Goal: Navigation & Orientation: Find specific page/section

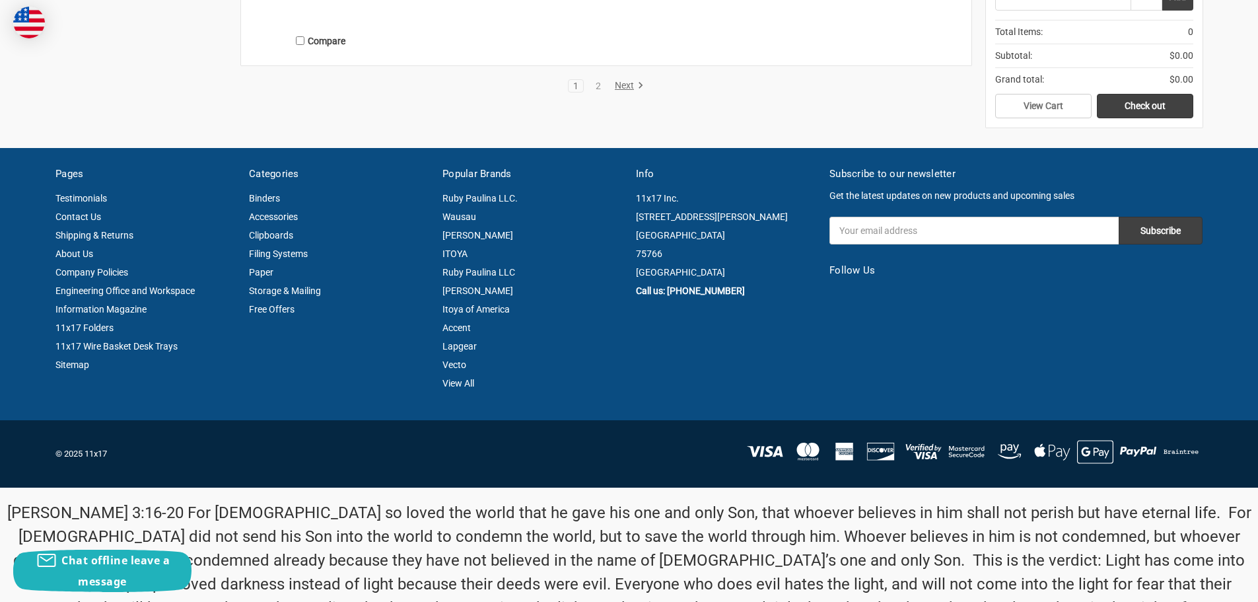
scroll to position [3022, 0]
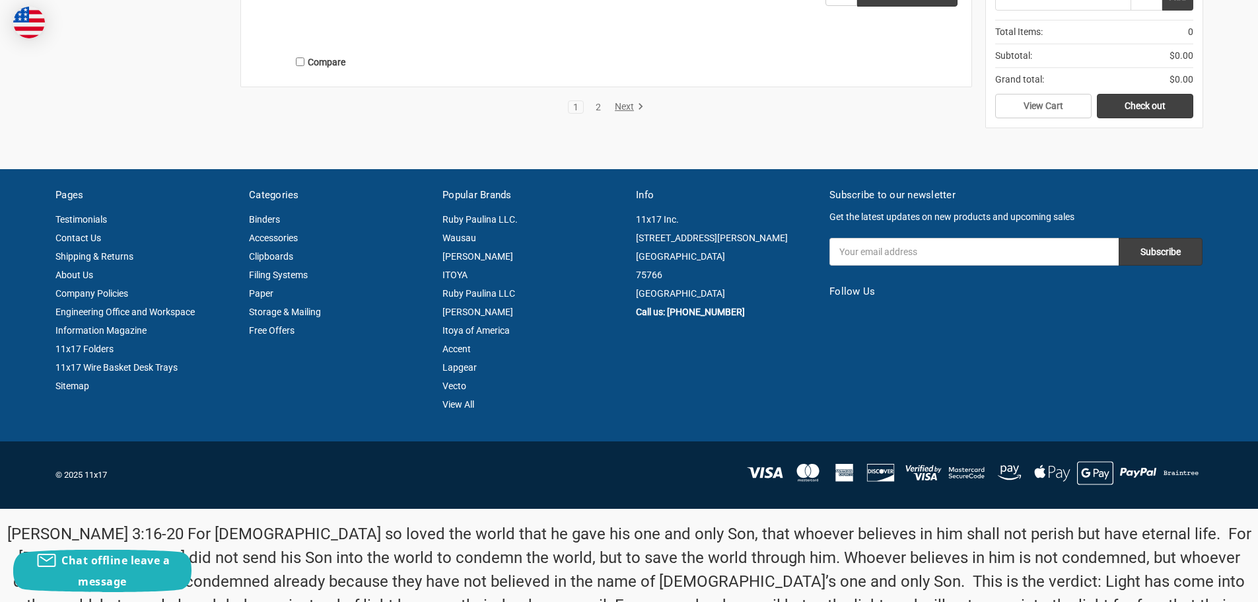
click at [596, 107] on link "2" at bounding box center [598, 106] width 15 height 9
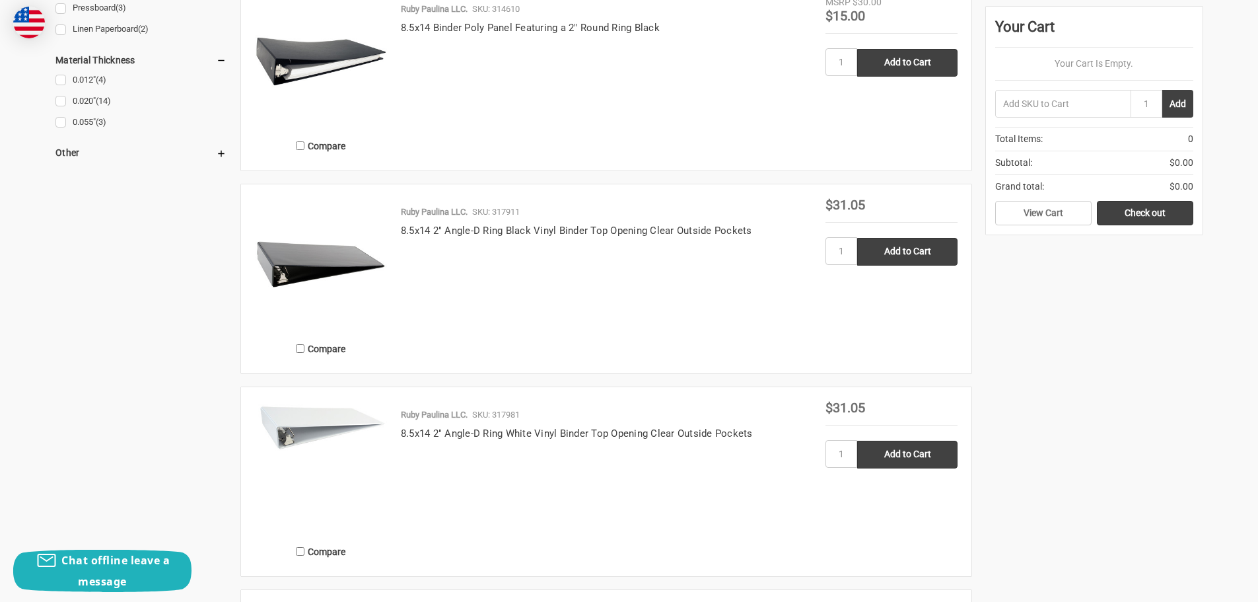
scroll to position [1519, 0]
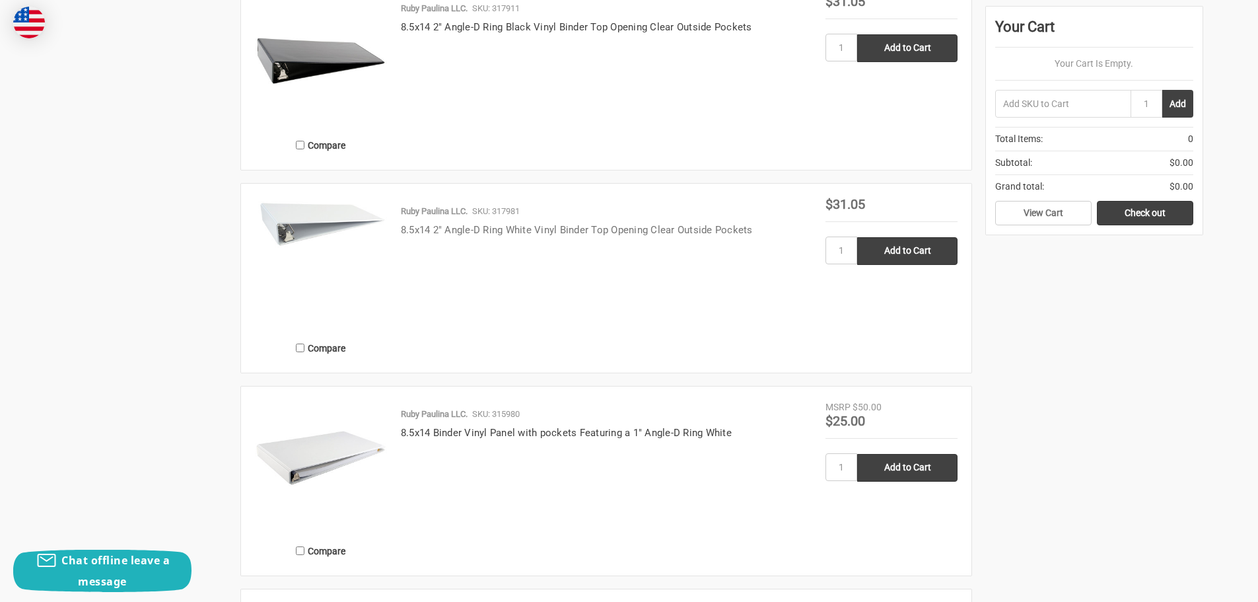
click at [606, 227] on link "8.5x14 2" Angle-D Ring White Vinyl Binder Top Opening Clear Outside Pockets" at bounding box center [577, 230] width 352 height 12
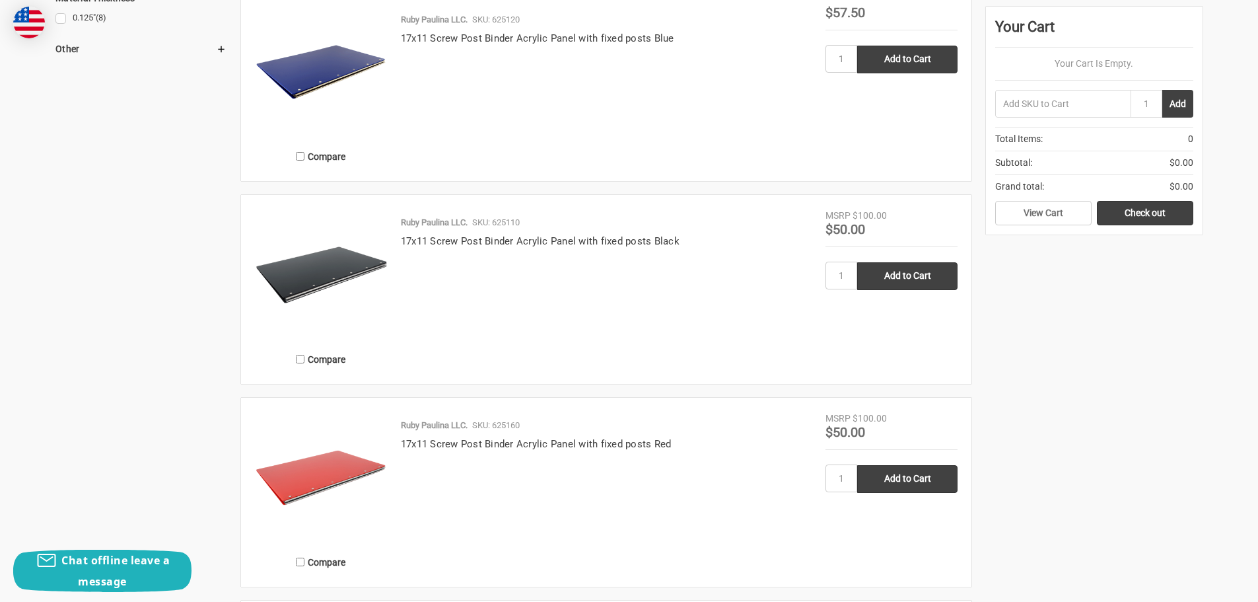
scroll to position [1519, 0]
